Goal: Information Seeking & Learning: Learn about a topic

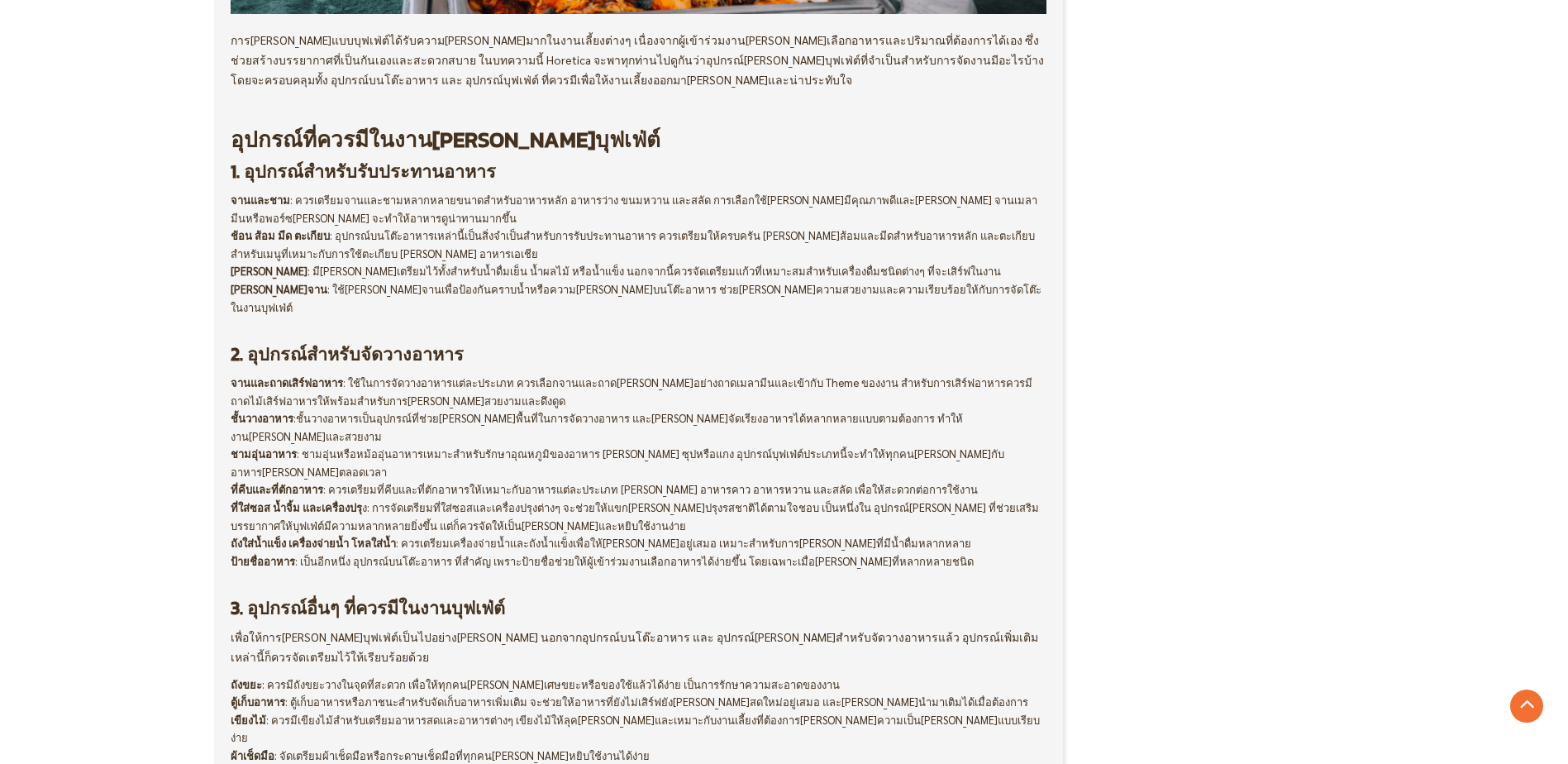
scroll to position [827, 0]
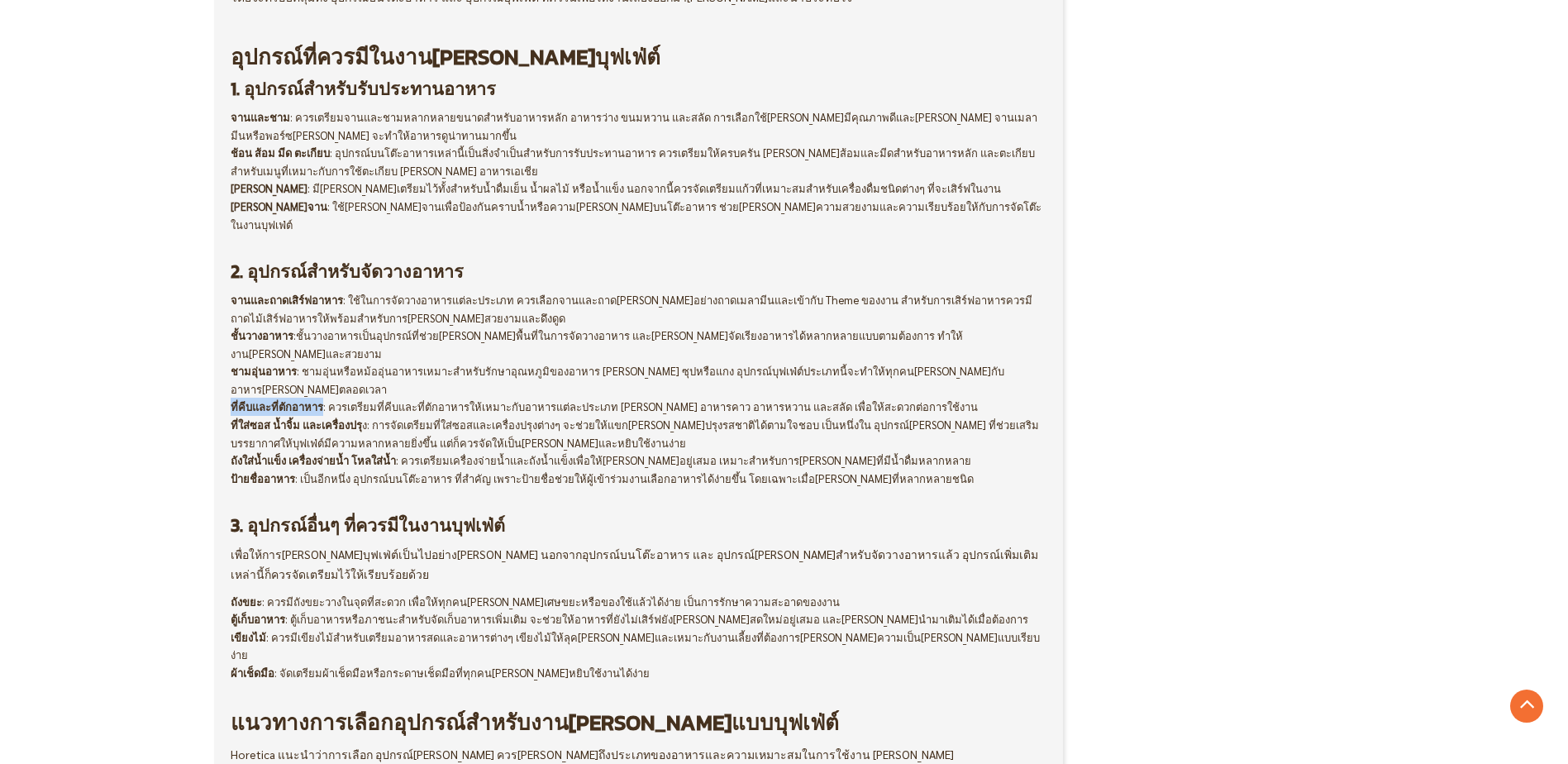
drag, startPoint x: 318, startPoint y: 356, endPoint x: 229, endPoint y: 352, distance: 89.1
click at [229, 352] on div "ความรู้ บทความ Horetica Admin - [DATE]" at bounding box center [639, 321] width 850 height 1794
copy strong "ที่คีบและที่ตักอาหาร"
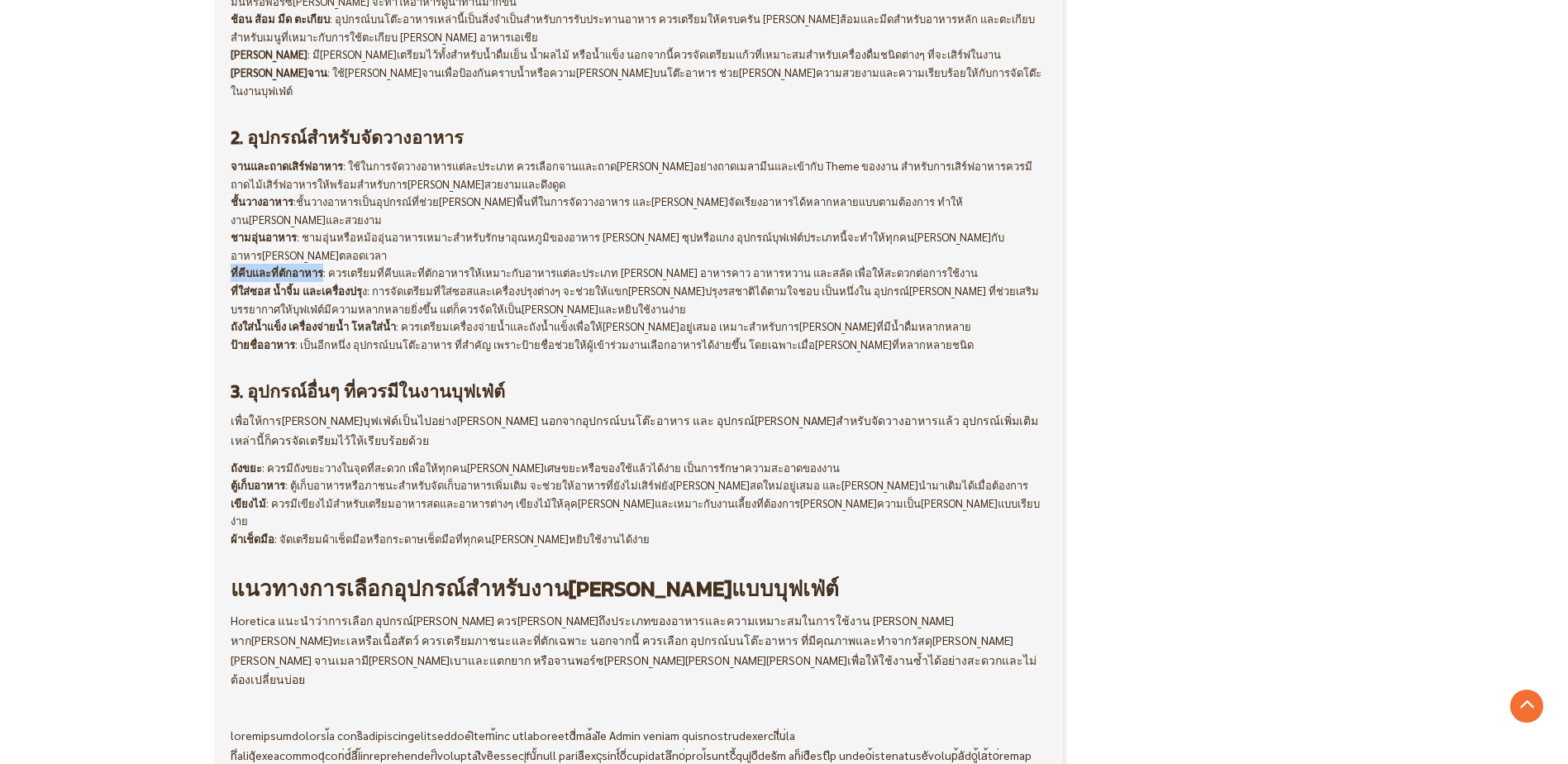
scroll to position [744, 0]
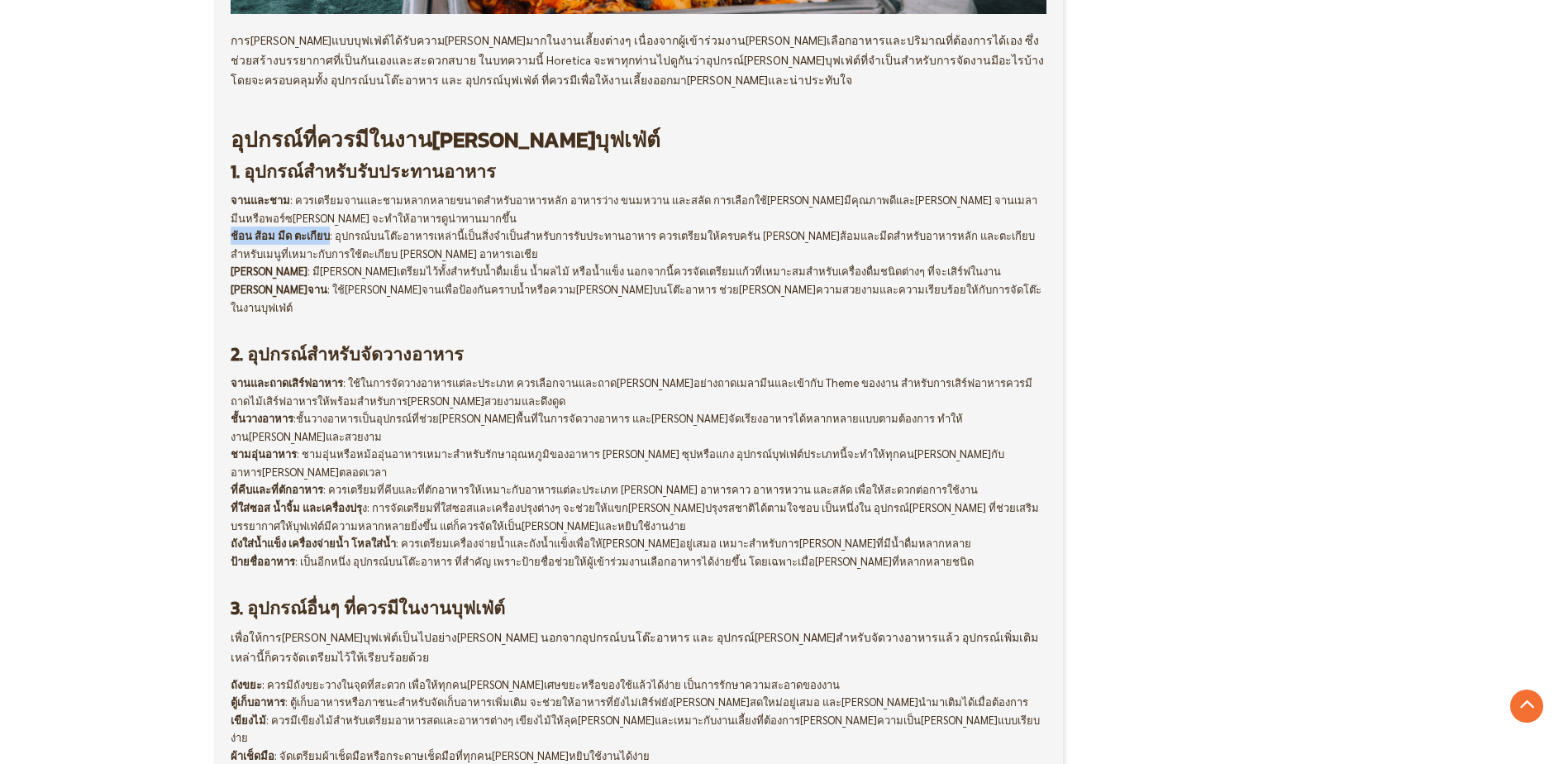
drag, startPoint x: 324, startPoint y: 236, endPoint x: 228, endPoint y: 237, distance: 96.0
click at [228, 237] on div "ความรู้ บทความ Horetica Admin - [DATE]" at bounding box center [639, 404] width 850 height 1794
copy strong "ช้อน ส้อม มีด ตะเกียบ"
drag, startPoint x: 332, startPoint y: 364, endPoint x: 266, endPoint y: 369, distance: 66.2
click at [266, 376] on strong "จานและถาดเสิร์ฟอาหาร" at bounding box center [287, 382] width 113 height 14
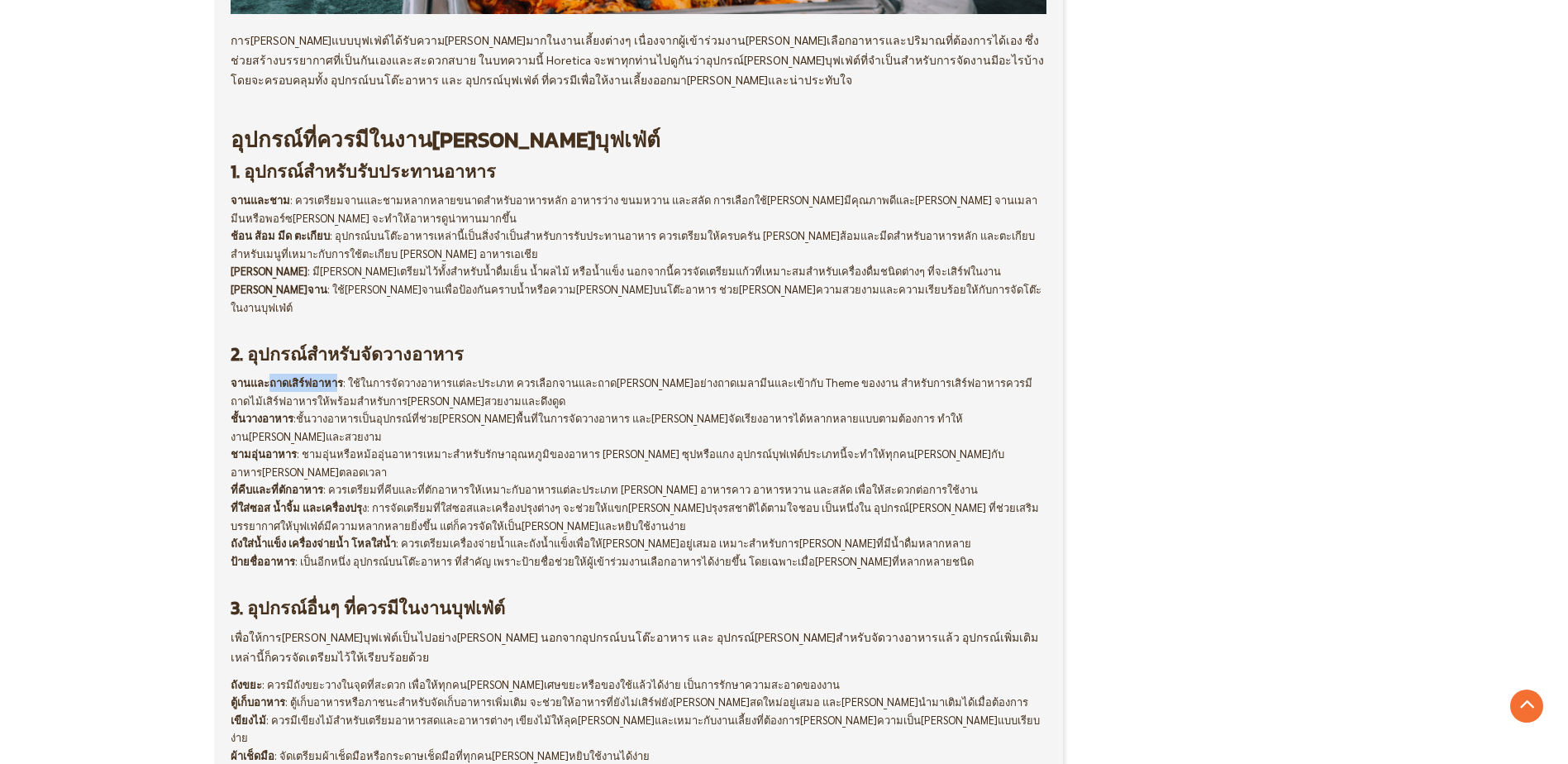
drag, startPoint x: 266, startPoint y: 369, endPoint x: 321, endPoint y: 362, distance: 55.4
click at [321, 376] on strong "จานและถาดเสิร์ฟอาหาร" at bounding box center [287, 382] width 113 height 14
drag, startPoint x: 335, startPoint y: 366, endPoint x: 266, endPoint y: 370, distance: 69.1
click at [266, 376] on span "จานและถาดเสิร์ฟอาหาร : ใช้ในการจัดวางอาหารแต่ละประเภท ควรเลือกจานและถาด[PERSON_…" at bounding box center [473, 382] width 487 height 14
copy strong "ถาดเสิร์ฟอาหาร"
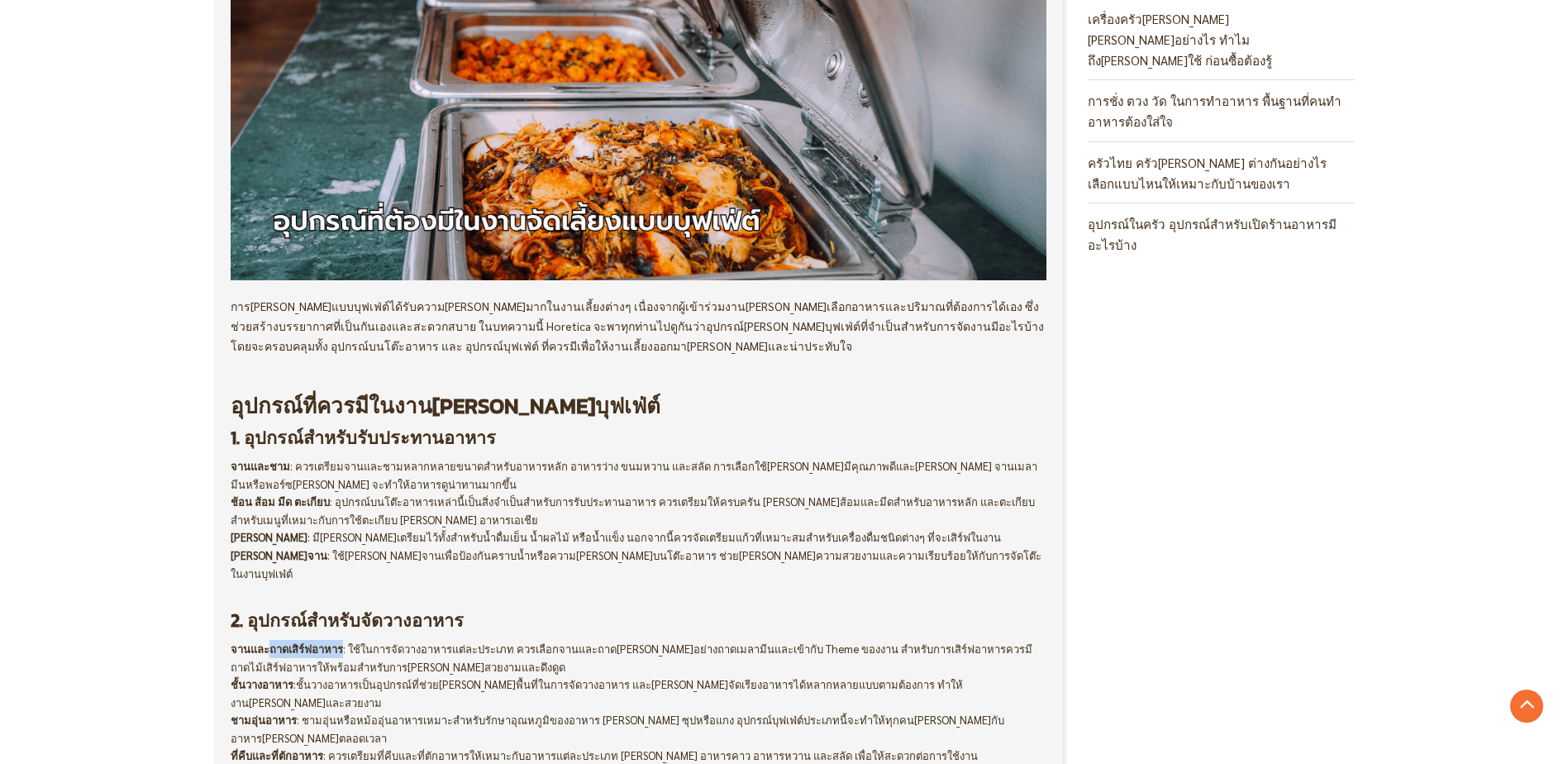
scroll to position [331, 0]
